Goal: Check status: Check status

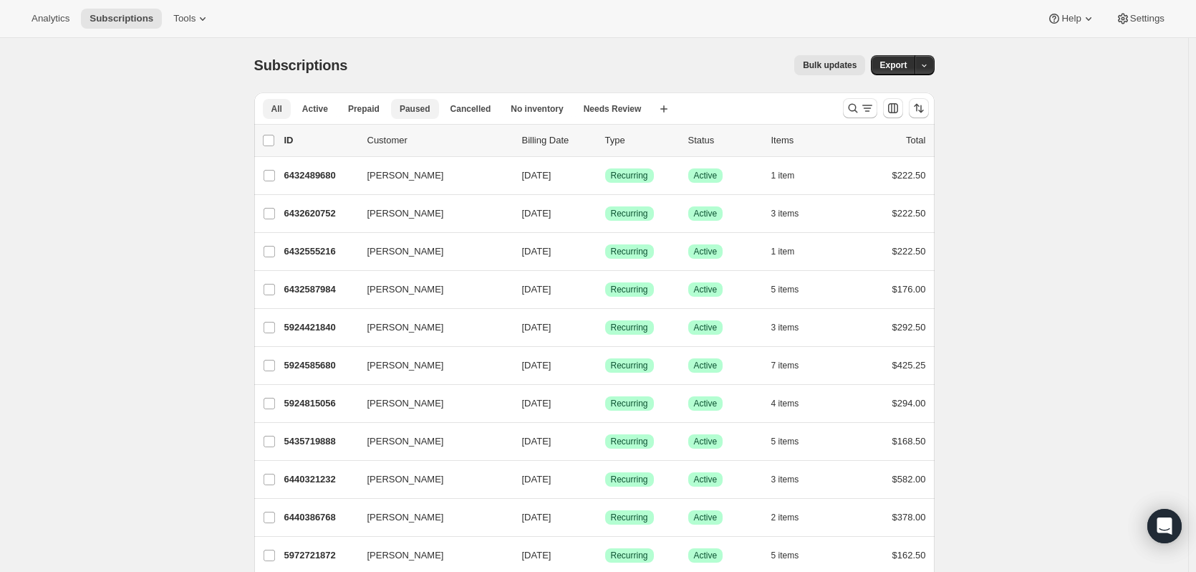
click at [393, 110] on button "Paused" at bounding box center [415, 109] width 48 height 20
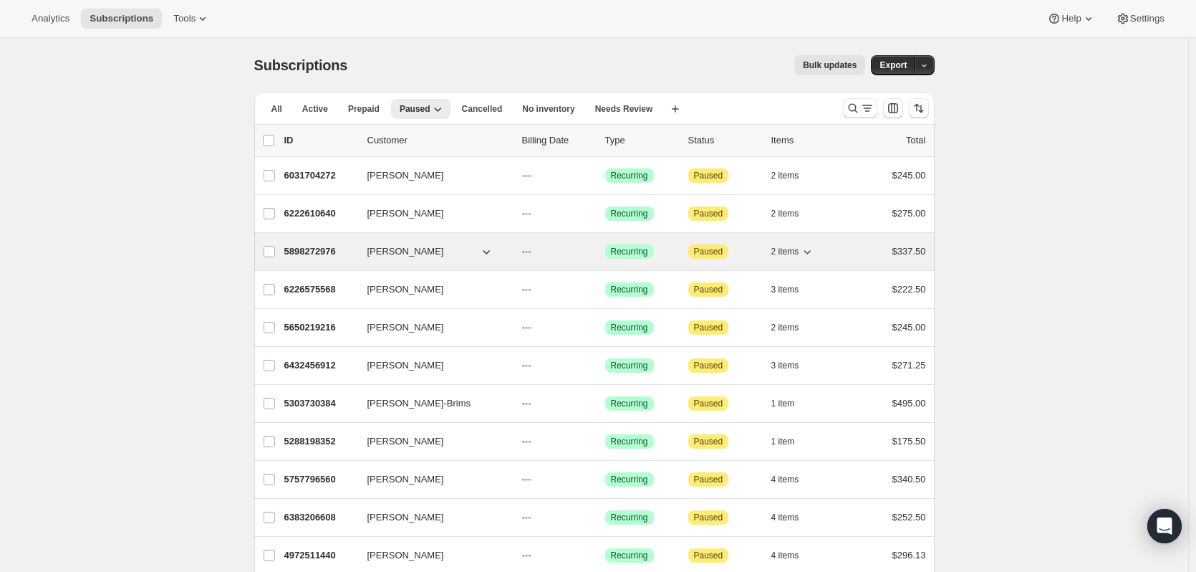
click at [299, 257] on p "5898272976" at bounding box center [320, 251] width 72 height 14
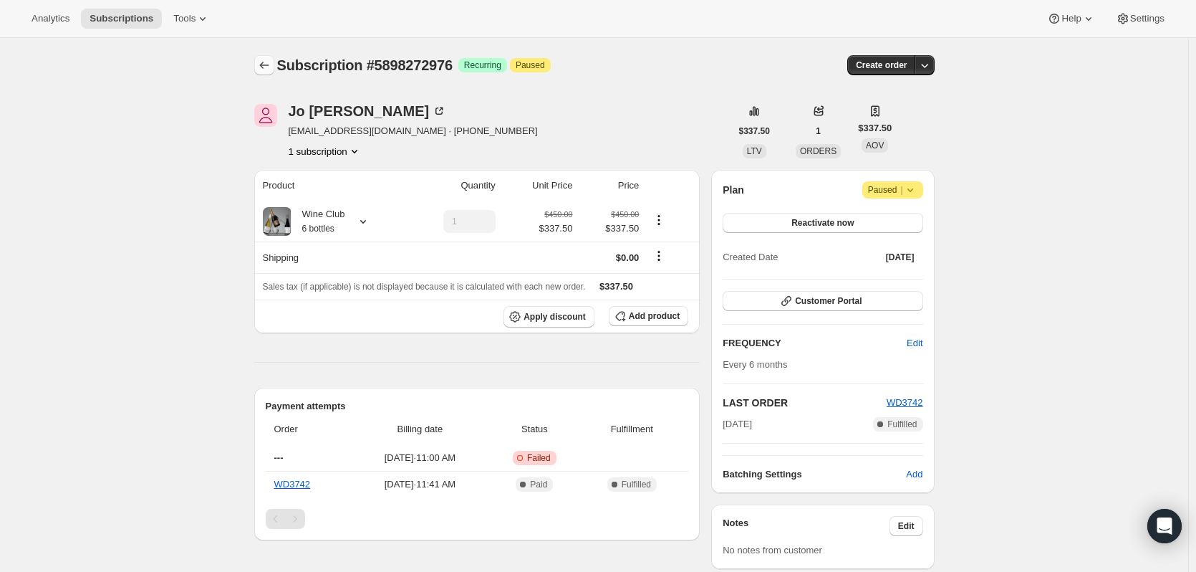
click at [260, 67] on icon "Subscriptions" at bounding box center [264, 65] width 14 height 14
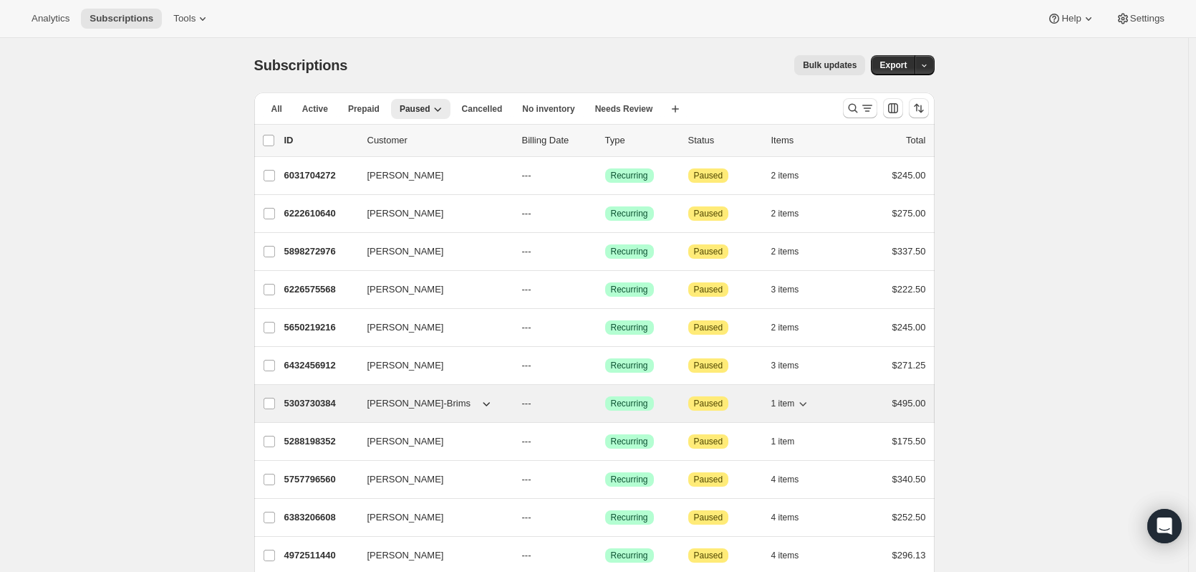
click at [304, 404] on p "5303730384" at bounding box center [320, 403] width 72 height 14
